Goal: Task Accomplishment & Management: Use online tool/utility

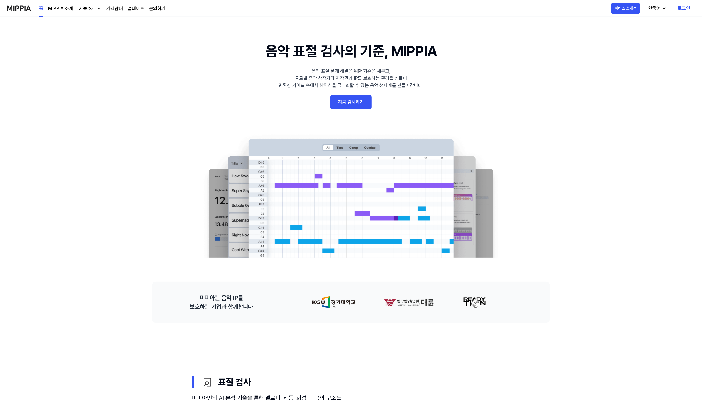
click at [685, 8] on link "로그인" at bounding box center [684, 8] width 22 height 17
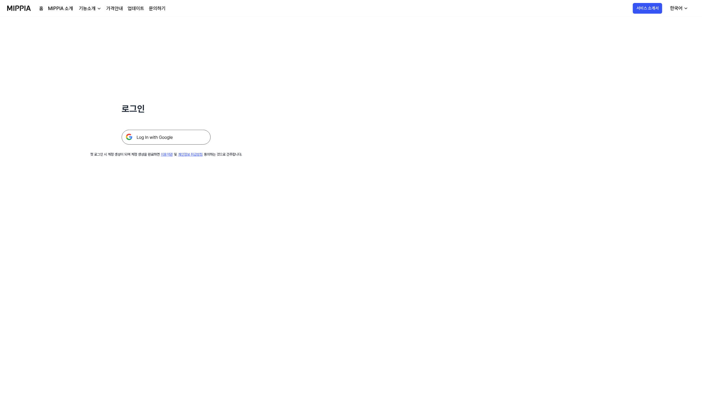
click at [179, 135] on img at bounding box center [166, 137] width 89 height 15
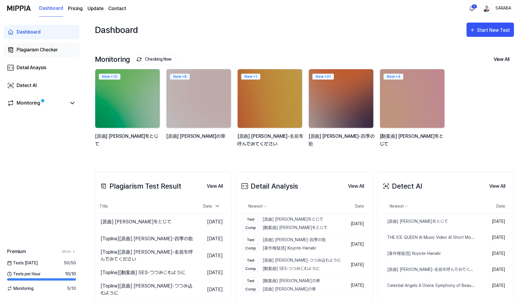
click at [35, 49] on div "Plagiarism Checker" at bounding box center [37, 49] width 41 height 7
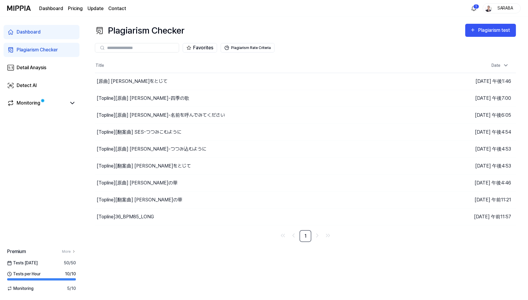
click at [167, 244] on div "Plagiarism Checker Plagiarism test Plagiarism Checker Detail Analysis Detect AI…" at bounding box center [305, 158] width 445 height 283
click at [155, 99] on div "[Topline] [原曲] 芹洋子-四季の歌" at bounding box center [143, 98] width 93 height 7
click at [359, 97] on button "Go to Results" at bounding box center [369, 98] width 32 height 9
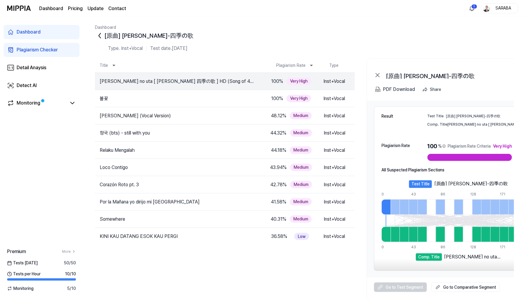
click at [19, 169] on div "Dashboard Plagiarism Checker Detail Anaysis Detect AI Monitoring Premium More T…" at bounding box center [41, 158] width 83 height 283
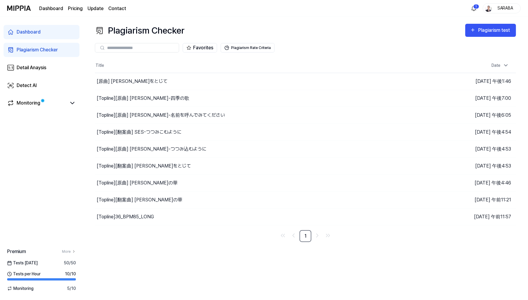
click at [47, 50] on div "Plagiarism Checker" at bounding box center [37, 49] width 41 height 7
click at [496, 29] on div "Plagiarism test" at bounding box center [495, 30] width 33 height 8
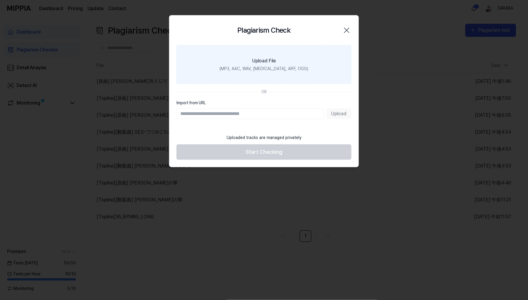
click at [255, 69] on div "(MP3, AAC, WAV, FLAC, AIFF, OGG)" at bounding box center [264, 69] width 89 height 6
click at [0, 0] on input "Upload File (MP3, AAC, WAV, FLAC, AIFF, OGG)" at bounding box center [0, 0] width 0 height 0
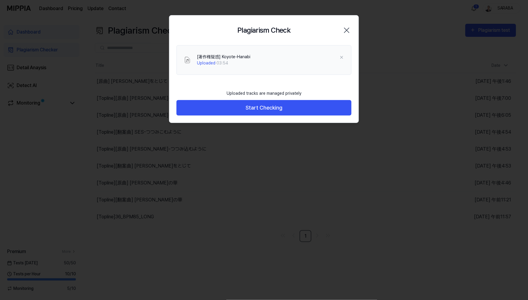
click at [280, 60] on div "[著作権疑惑] Koyote-Hanabi Uploaded · 03:54" at bounding box center [270, 60] width 147 height 12
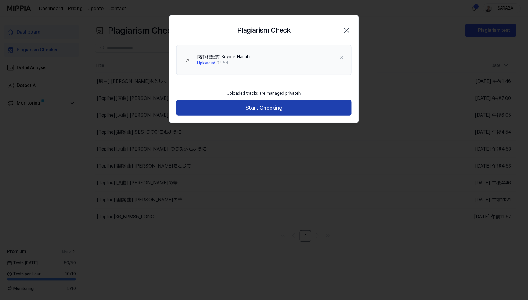
click at [268, 109] on button "Start Checking" at bounding box center [264, 108] width 175 height 16
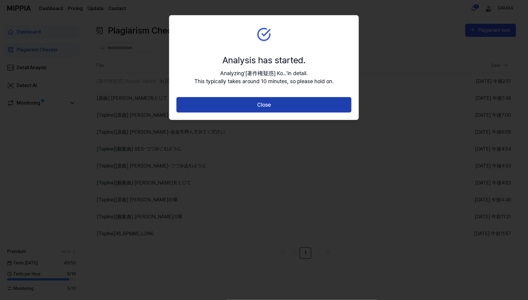
click at [256, 107] on button "Close" at bounding box center [264, 105] width 175 height 16
